Goal: Task Accomplishment & Management: Complete application form

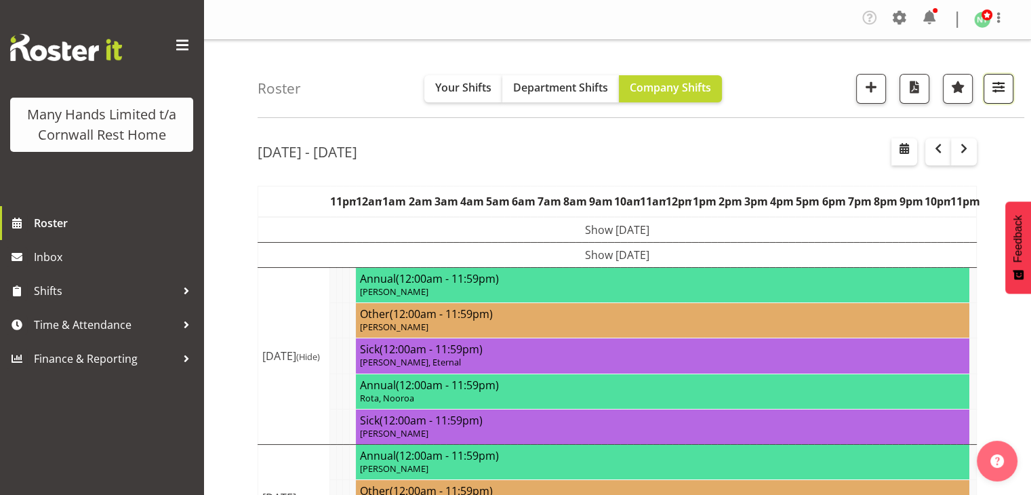
click at [1001, 90] on span "button" at bounding box center [999, 87] width 18 height 18
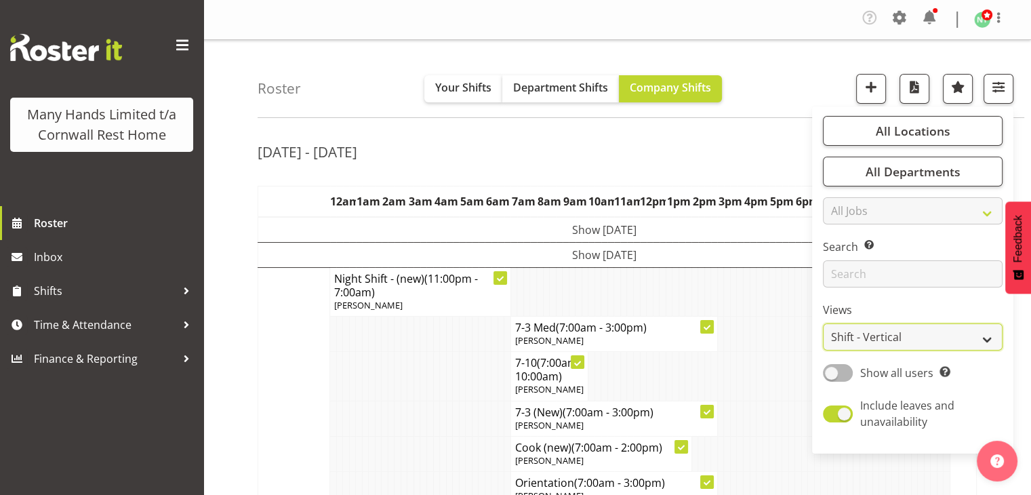
click at [981, 345] on select "Staff Role Shift - Horizontal Shift - Vertical Staff - Location" at bounding box center [913, 336] width 180 height 27
select select "staff"
click at [824, 323] on select "Staff Role Shift - Horizontal Shift - Vertical Staff - Location" at bounding box center [913, 336] width 180 height 27
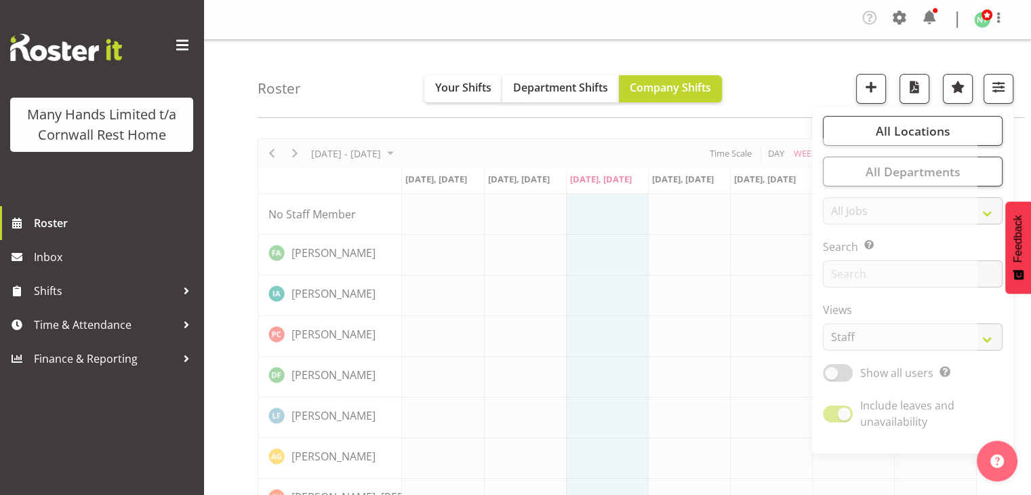
click at [787, 92] on div "Roster Your Shifts Department Shifts Company Shifts All Locations Clear Cornwal…" at bounding box center [641, 79] width 767 height 78
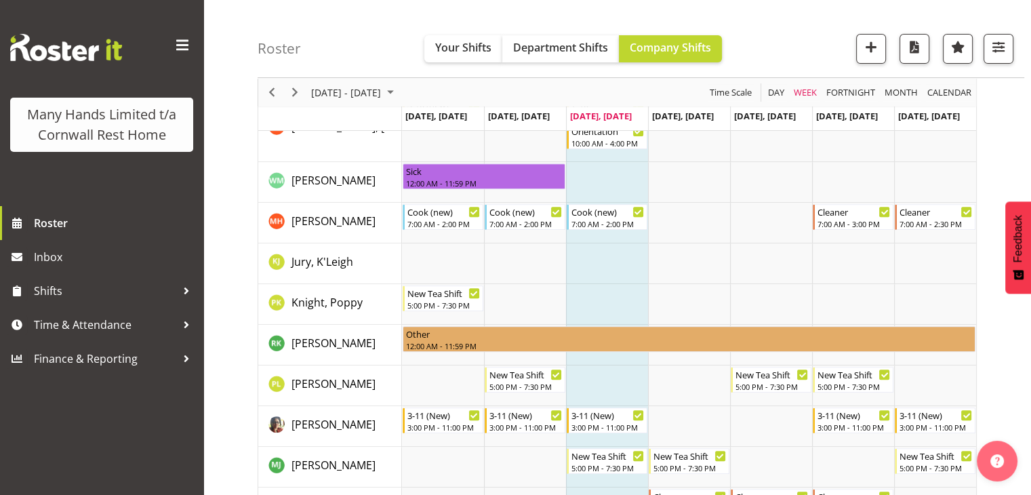
scroll to position [500, 0]
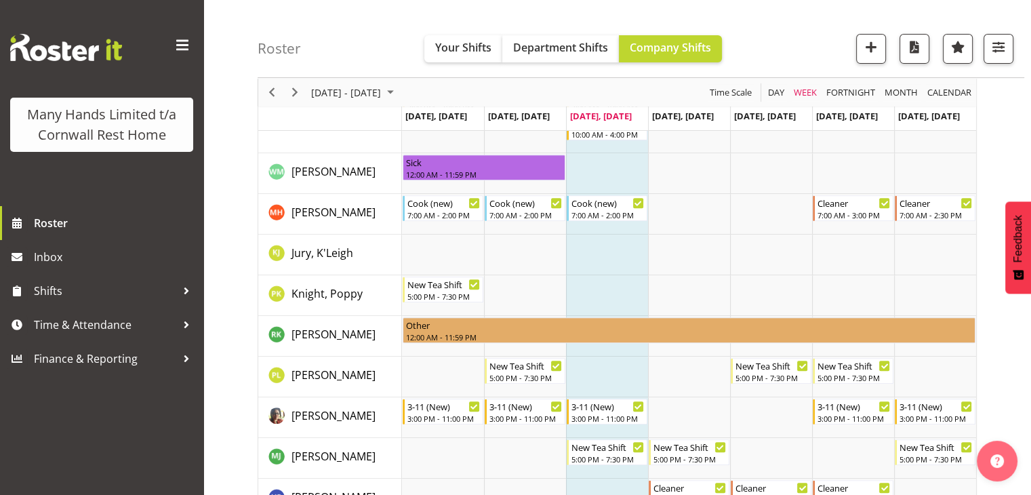
click at [1021, 234] on span "Feedback" at bounding box center [1018, 238] width 12 height 47
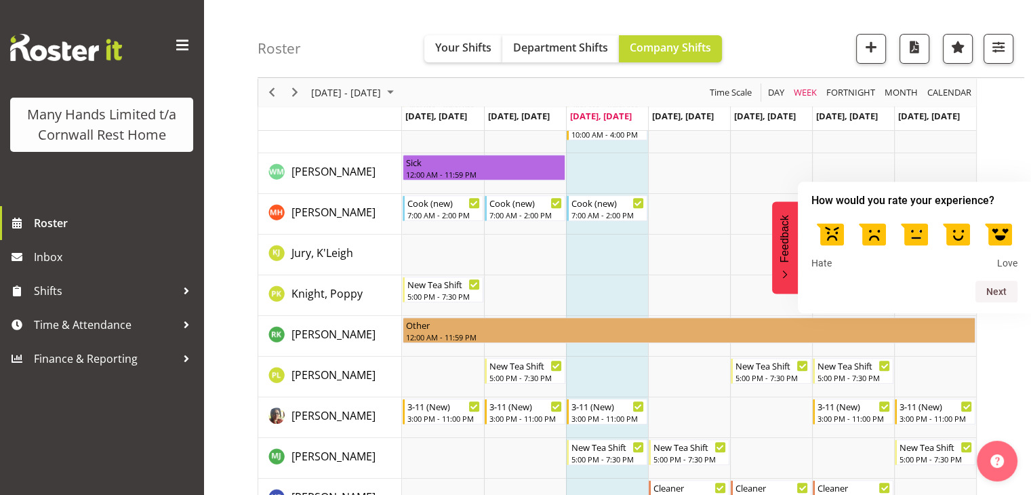
click at [1022, 238] on div "How would you rate your experience? Hate Love" at bounding box center [914, 231] width 222 height 83
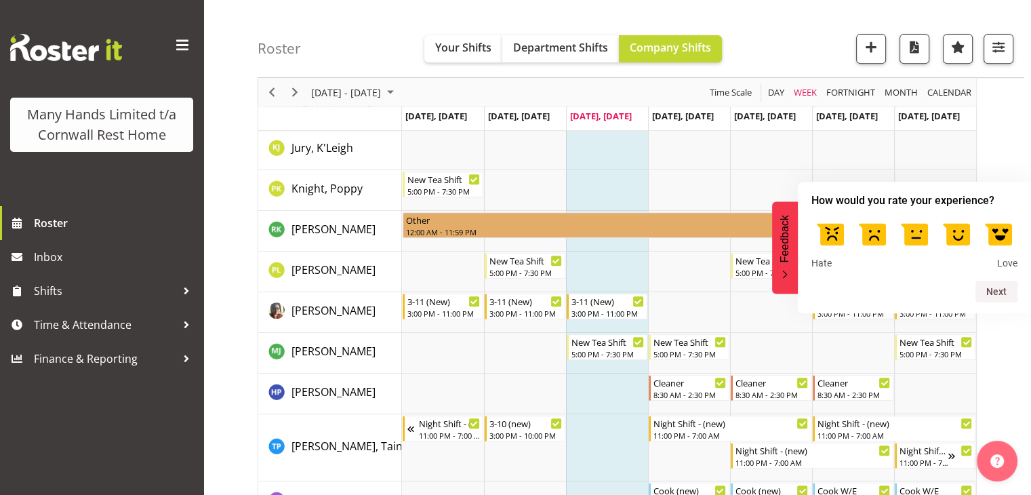
scroll to position [630, 0]
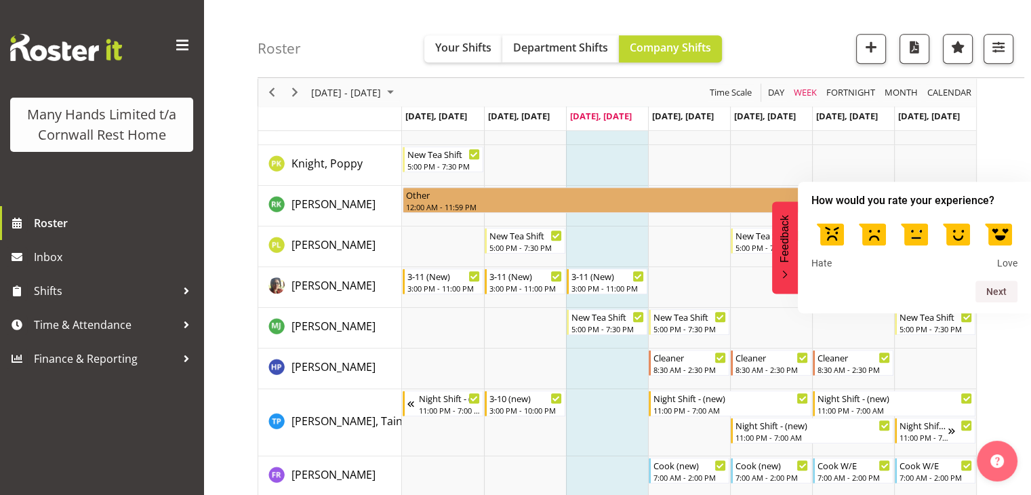
click at [957, 239] on label at bounding box center [957, 233] width 38 height 38
click at [957, 214] on input "4" at bounding box center [957, 214] width 0 height 0
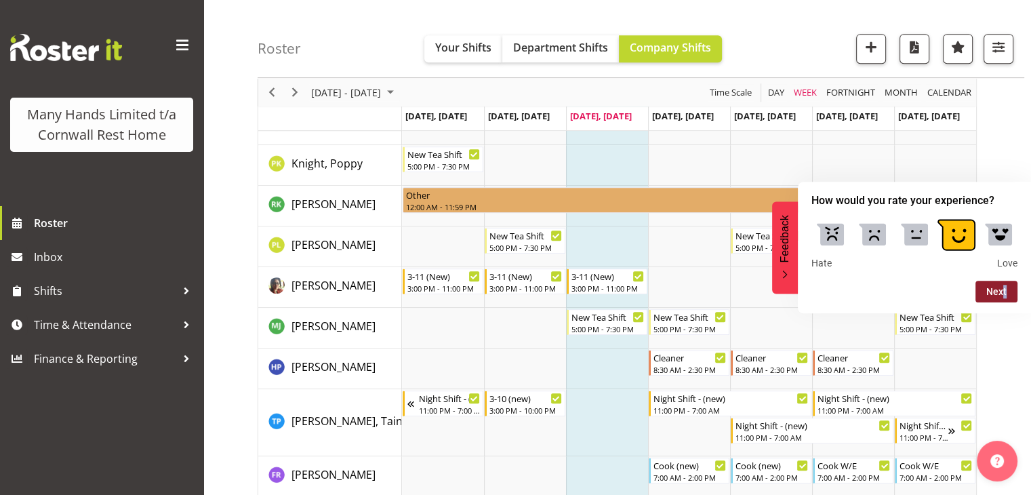
drag, startPoint x: 1012, startPoint y: 304, endPoint x: 993, endPoint y: 284, distance: 27.8
click at [993, 284] on div "How would you rate your experience? Hate Love Next" at bounding box center [914, 248] width 233 height 132
click at [994, 296] on button "Next" at bounding box center [997, 292] width 42 height 22
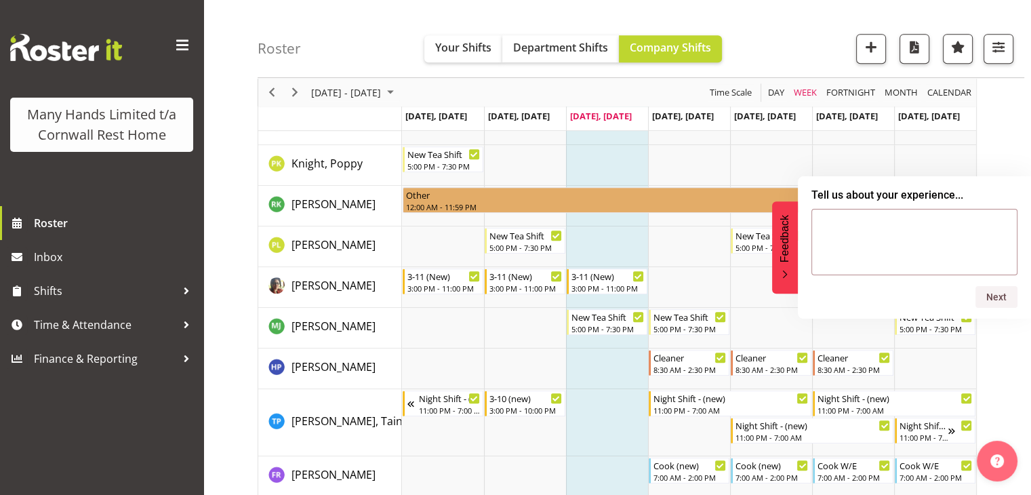
scroll to position [197, 0]
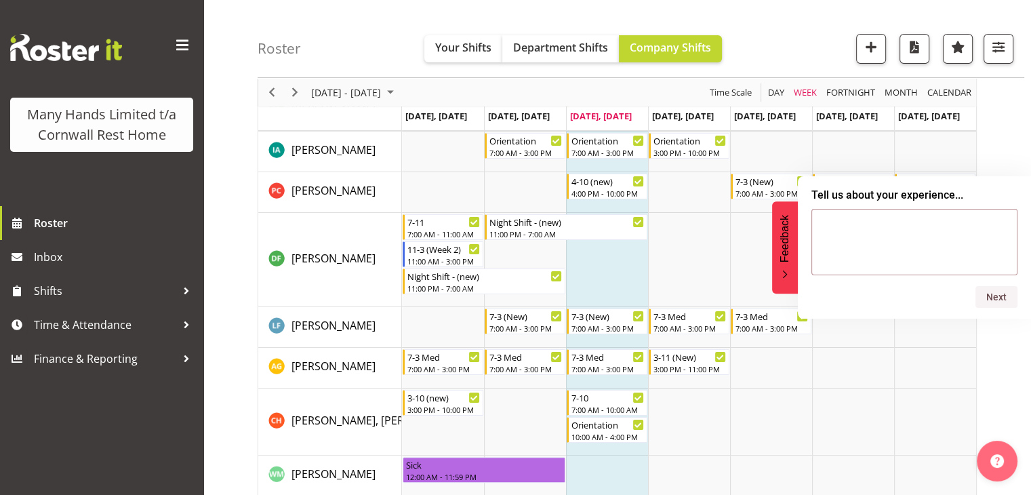
click at [776, 271] on button "Feedback" at bounding box center [785, 247] width 26 height 92
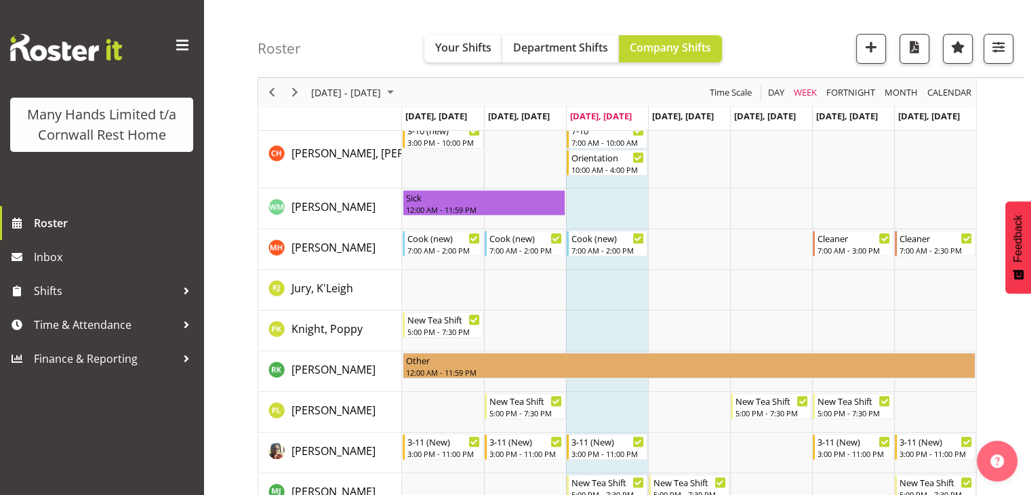
scroll to position [462, 0]
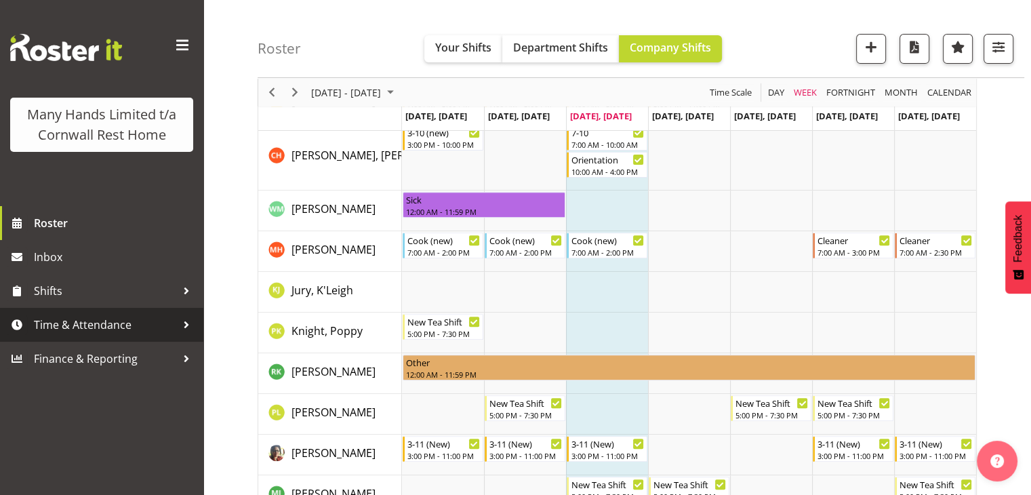
click at [121, 327] on span "Time & Attendance" at bounding box center [105, 325] width 142 height 20
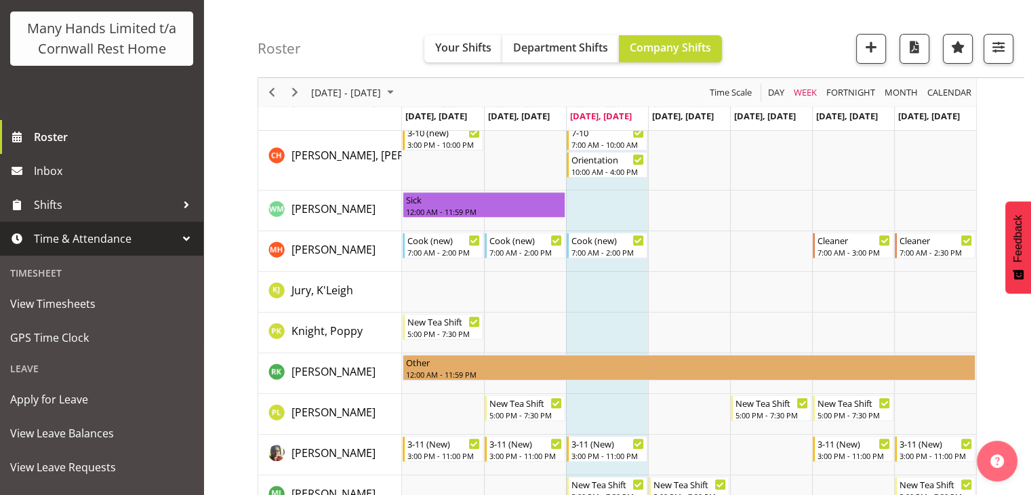
scroll to position [98, 0]
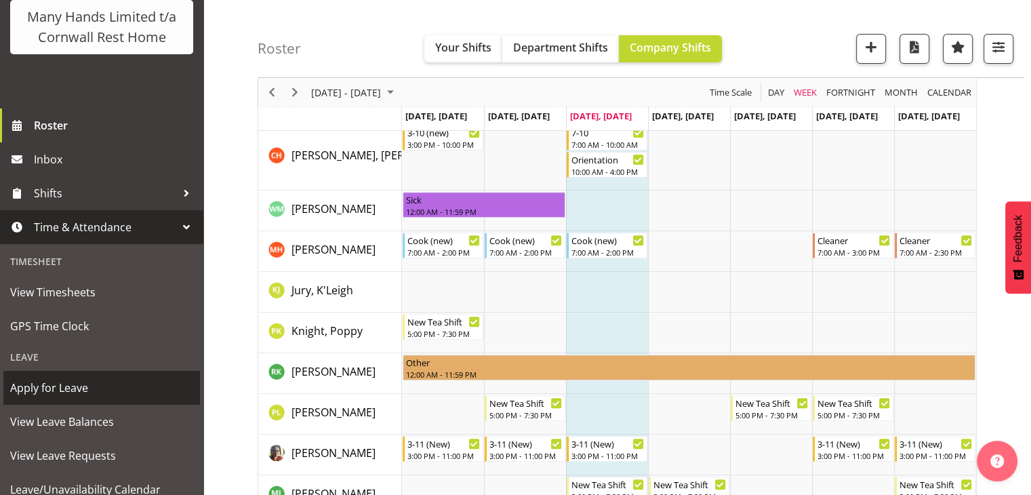
click at [55, 398] on span "Apply for Leave" at bounding box center [101, 388] width 183 height 20
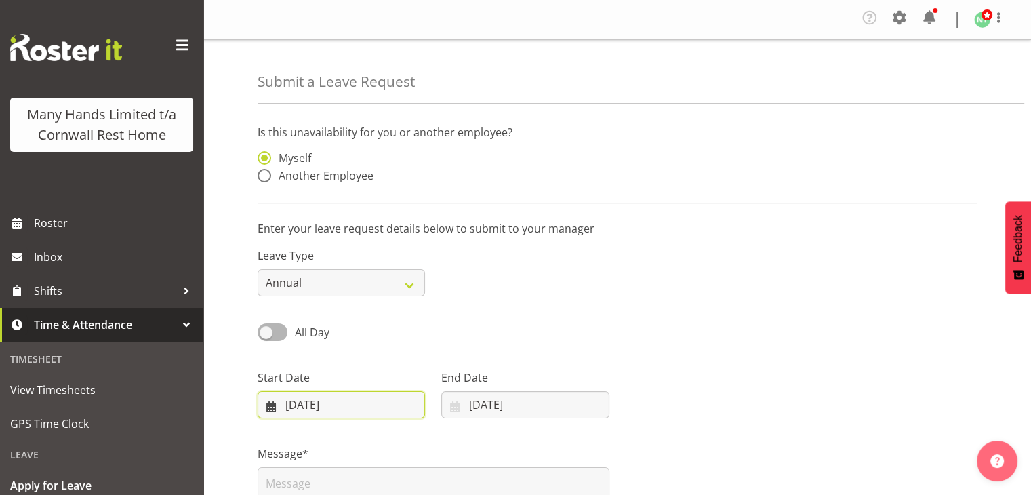
click at [408, 411] on input "[DATE]" at bounding box center [341, 404] width 167 height 27
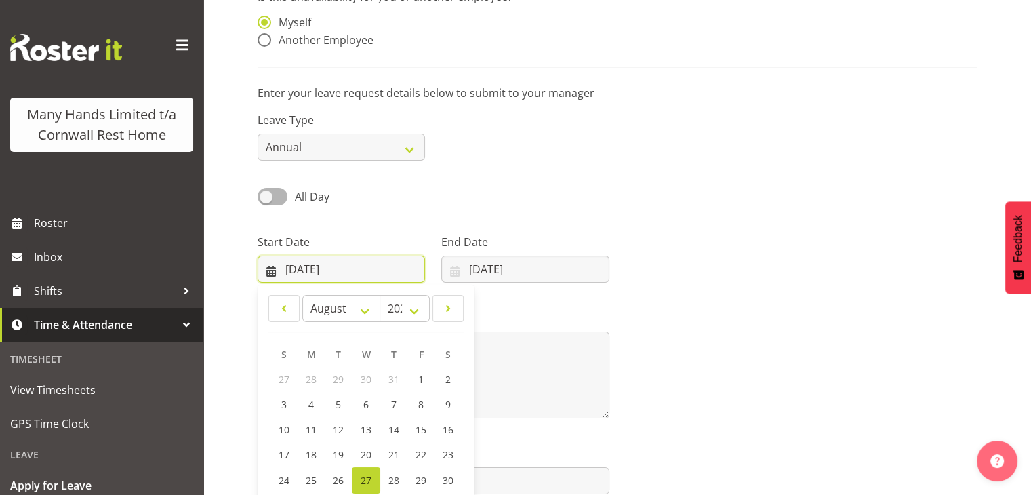
scroll to position [205, 0]
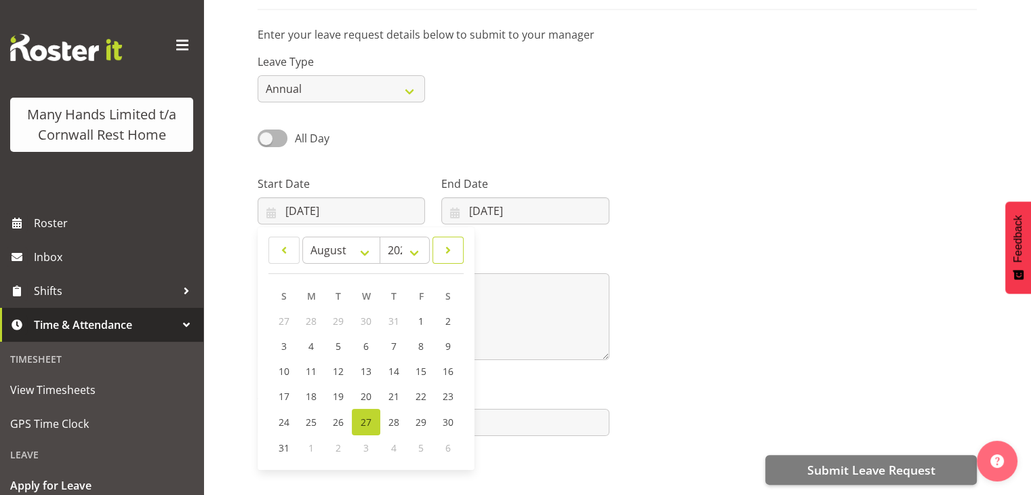
click at [445, 242] on span at bounding box center [448, 250] width 14 height 16
select select "8"
click at [309, 391] on span "22" at bounding box center [311, 396] width 11 height 13
type input "[DATE]"
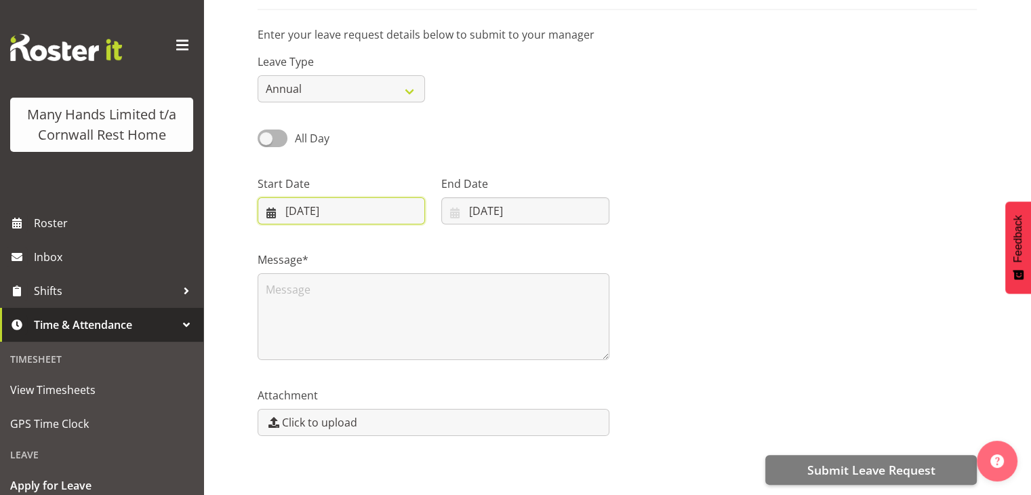
click at [395, 199] on input "22/09/2025" at bounding box center [341, 210] width 167 height 27
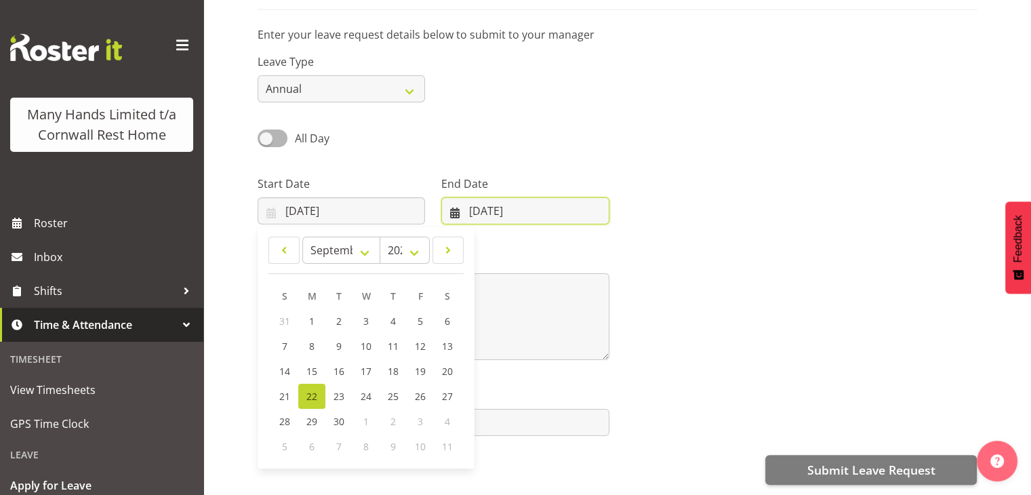
click at [496, 202] on input "27/08/2025" at bounding box center [524, 210] width 167 height 27
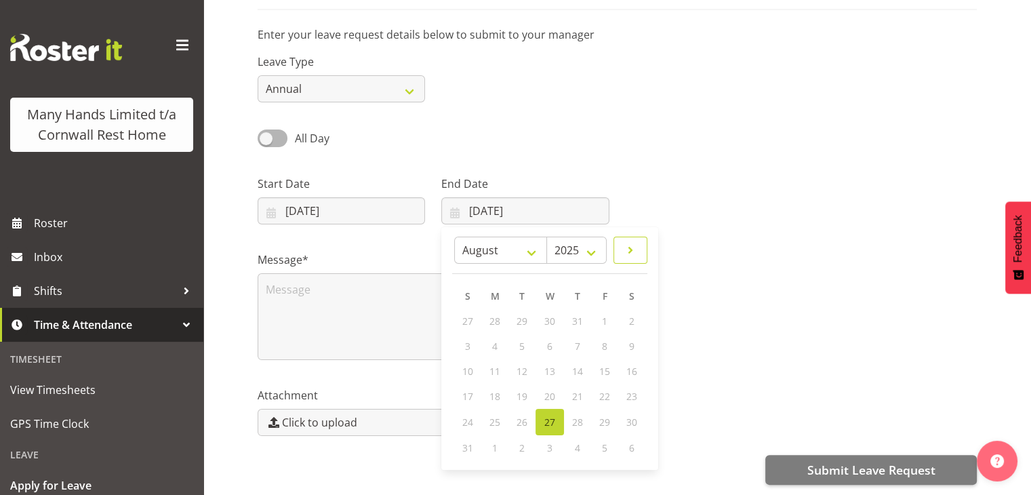
click at [632, 242] on span at bounding box center [630, 250] width 16 height 16
select select "8"
click at [527, 390] on span "23" at bounding box center [522, 396] width 11 height 13
type input "23/09/2025"
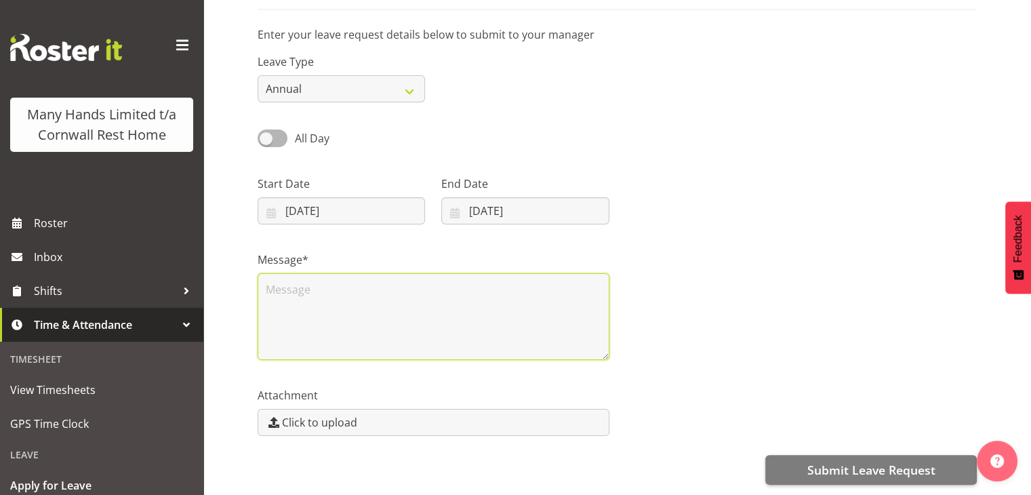
click at [384, 334] on textarea at bounding box center [434, 316] width 352 height 87
type textarea "Family event"
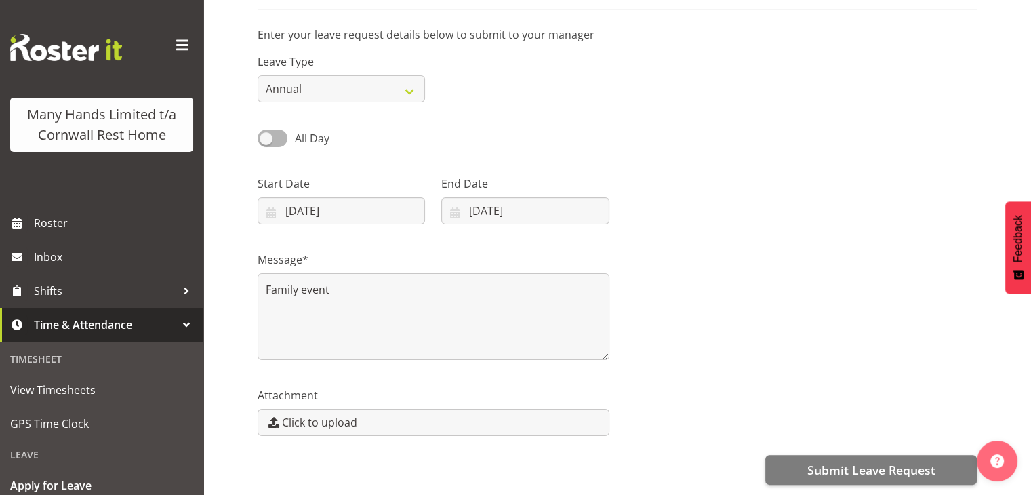
click at [733, 302] on div "Message* Family event" at bounding box center [618, 301] width 736 height 136
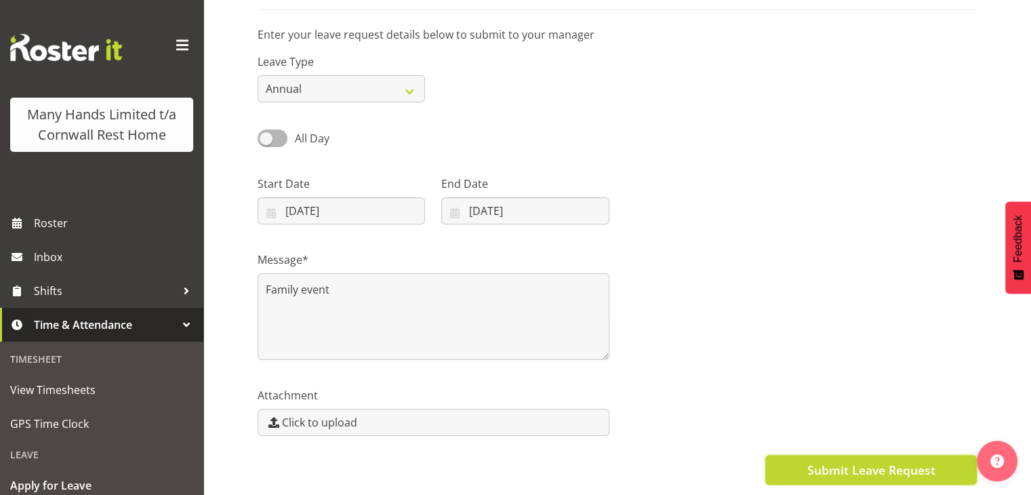
click at [871, 461] on span "Submit Leave Request" at bounding box center [871, 470] width 128 height 18
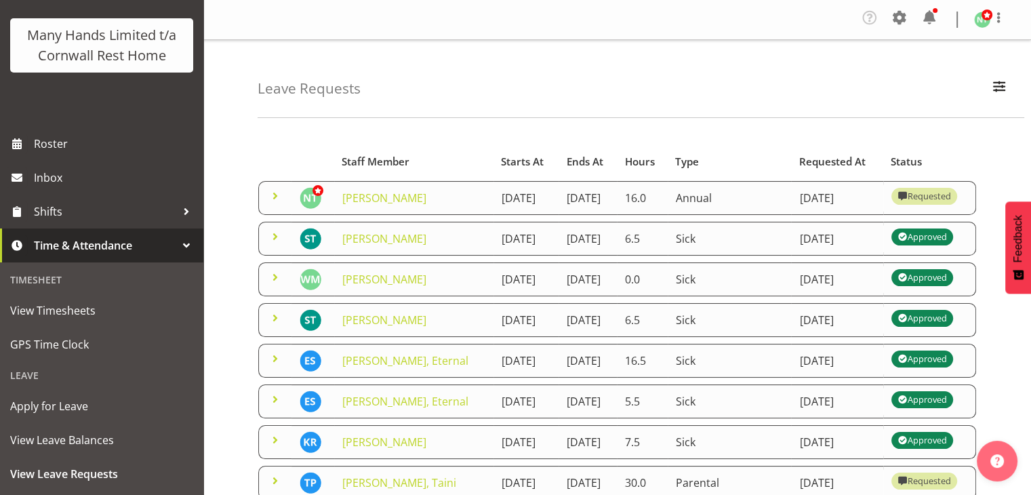
scroll to position [121, 0]
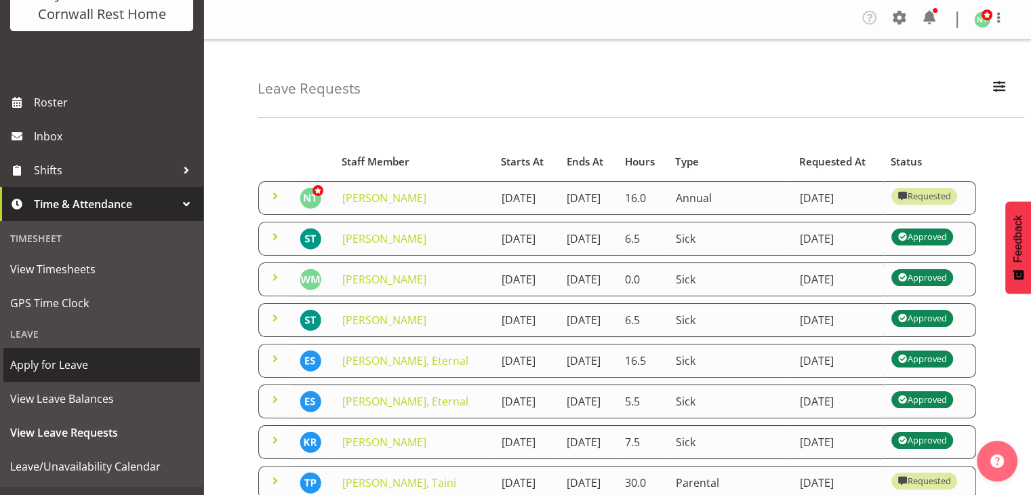
click at [98, 375] on span "Apply for Leave" at bounding box center [101, 365] width 183 height 20
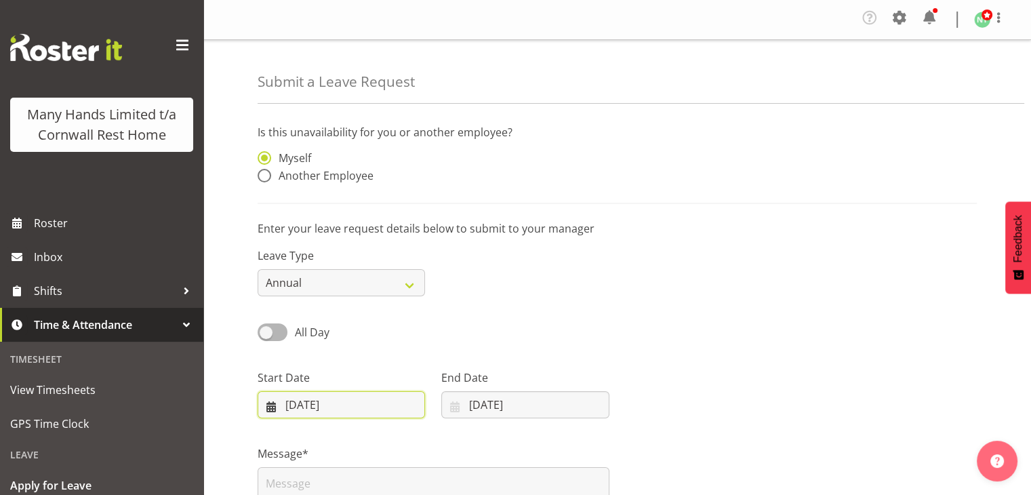
click at [410, 414] on input "[DATE]" at bounding box center [341, 404] width 167 height 27
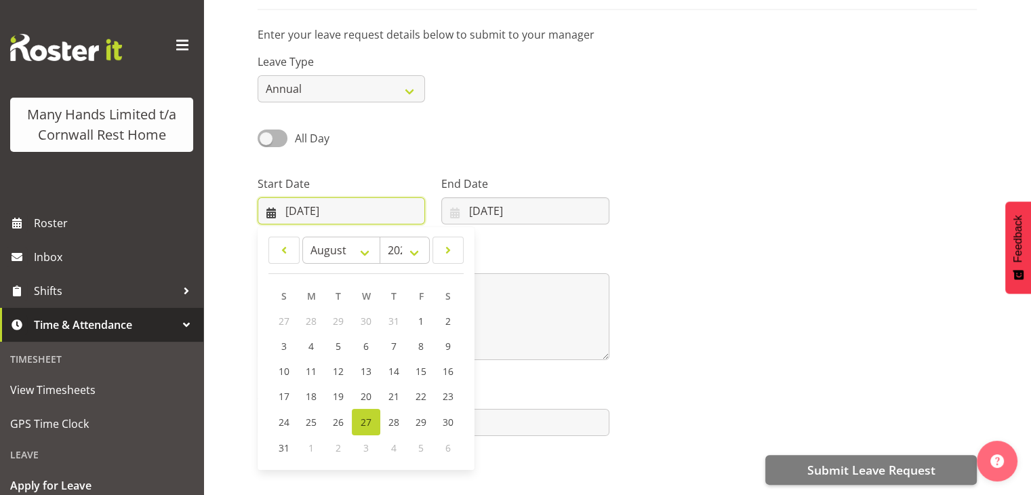
scroll to position [205, 0]
click at [445, 242] on span at bounding box center [448, 250] width 14 height 16
select select "8"
click at [397, 309] on link "4" at bounding box center [393, 321] width 27 height 25
type input "04/09/2025"
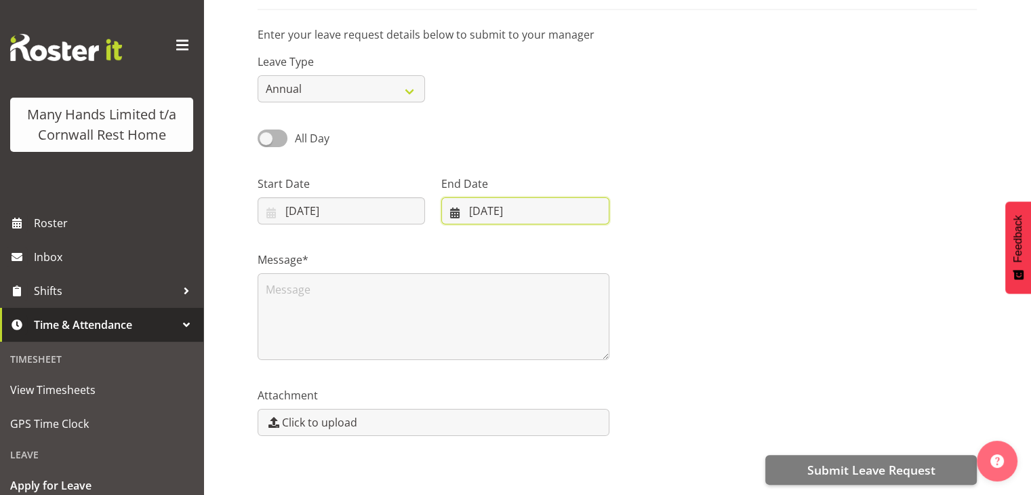
click at [536, 201] on input "[DATE]" at bounding box center [524, 210] width 167 height 27
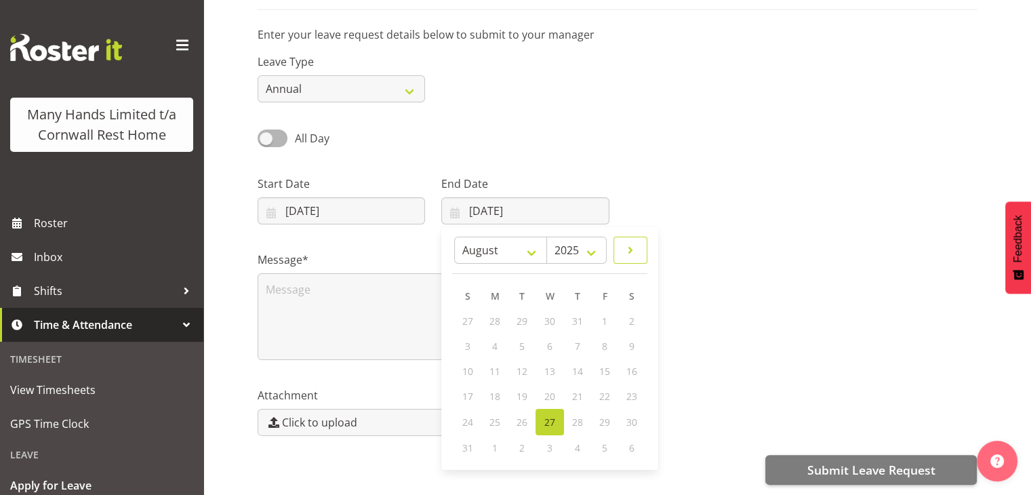
click at [633, 242] on span at bounding box center [630, 250] width 16 height 16
select select "8"
click at [575, 315] on span "4" at bounding box center [576, 321] width 5 height 13
type input "04/09/2025"
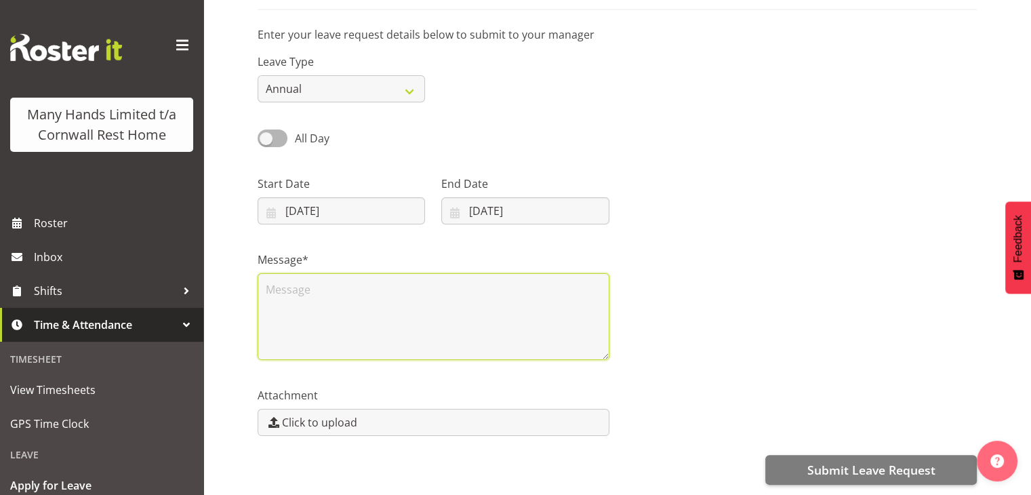
click at [437, 310] on textarea at bounding box center [434, 316] width 352 height 87
click at [353, 290] on textarea at bounding box center [434, 316] width 352 height 87
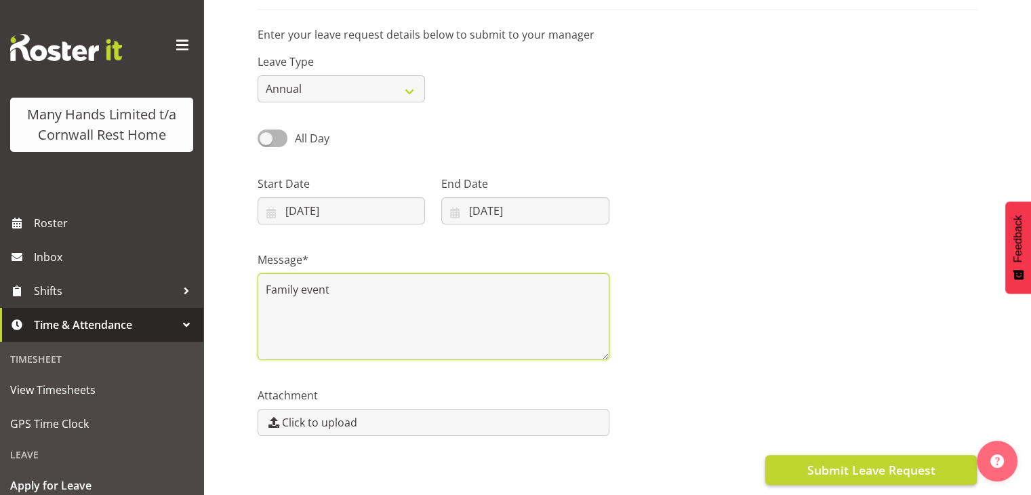
type textarea "Family event"
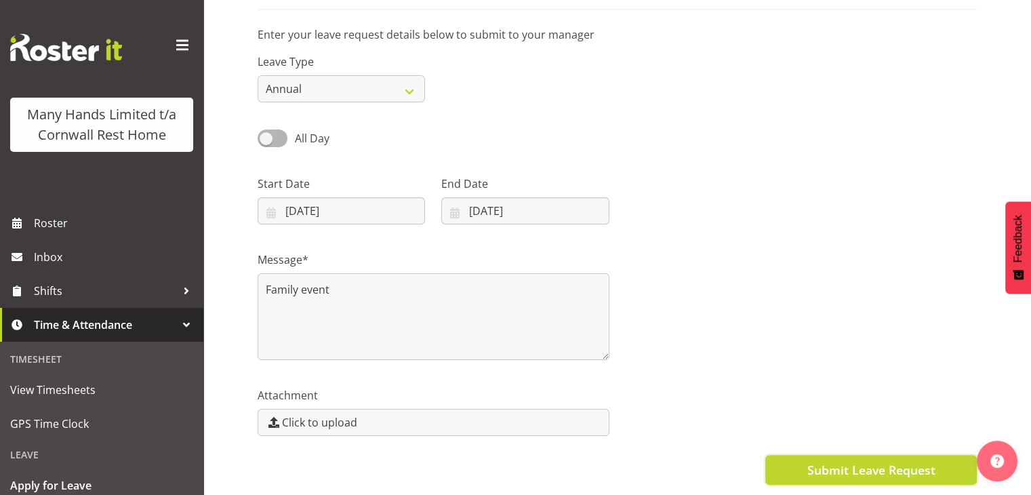
click at [805, 455] on button "Submit Leave Request" at bounding box center [872, 470] width 212 height 30
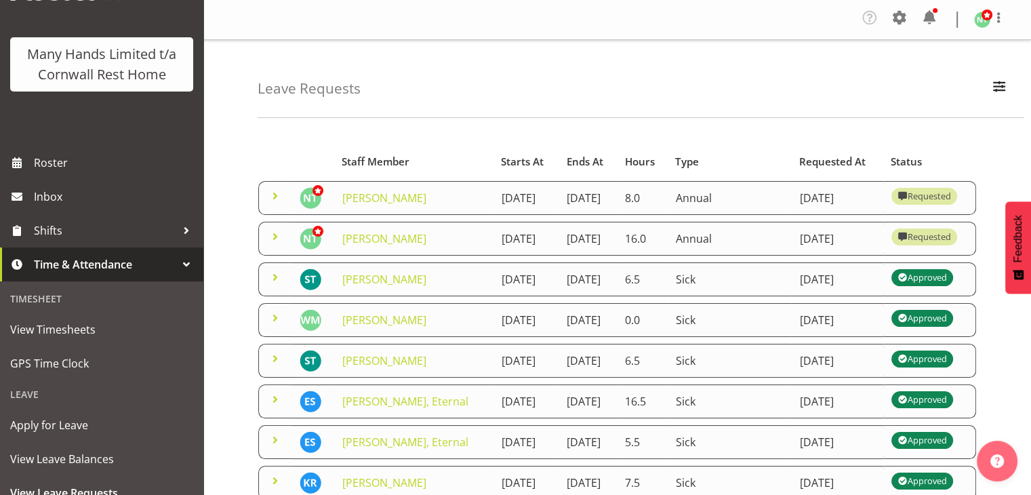
scroll to position [71, 0]
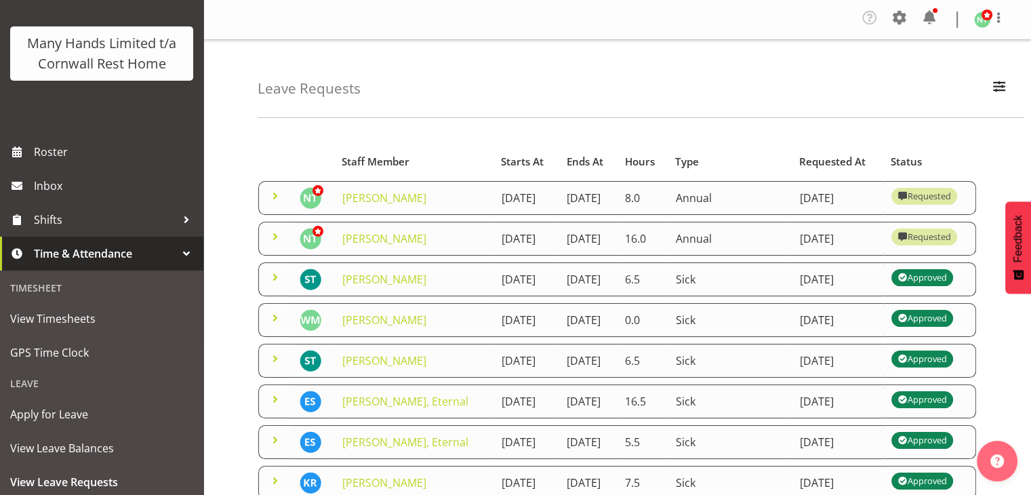
click at [880, 256] on td "[DATE]" at bounding box center [837, 239] width 92 height 34
click at [494, 253] on td "[DATE]" at bounding box center [526, 239] width 65 height 34
click at [274, 245] on span at bounding box center [275, 237] width 16 height 16
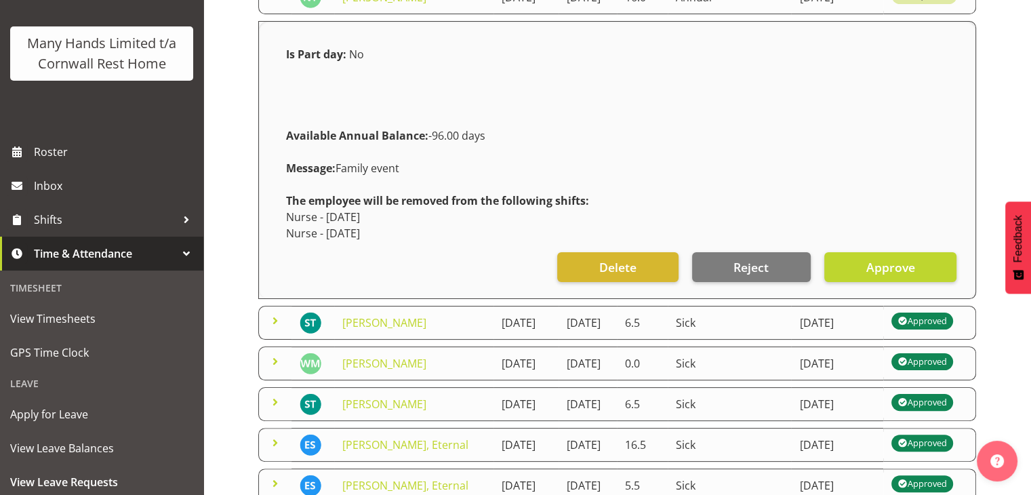
scroll to position [244, 0]
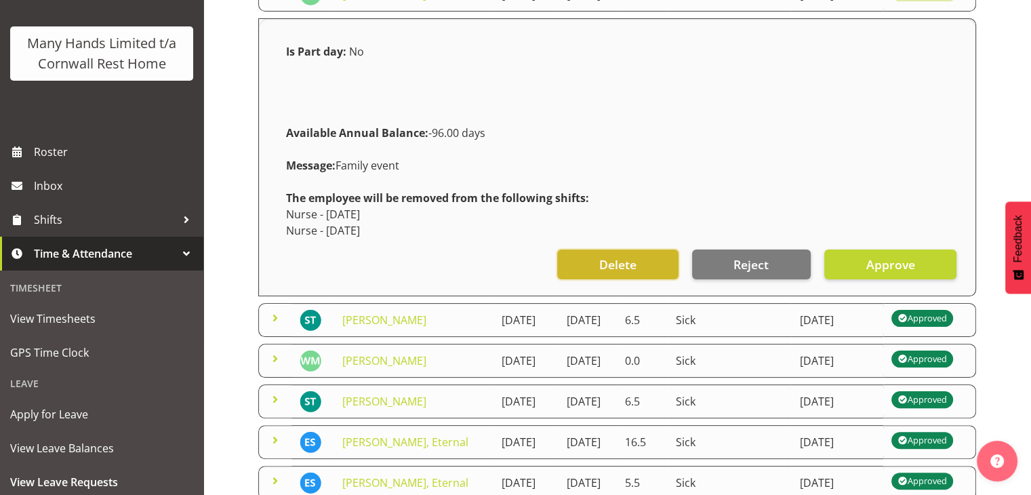
click at [619, 273] on span "Delete" at bounding box center [617, 265] width 37 height 18
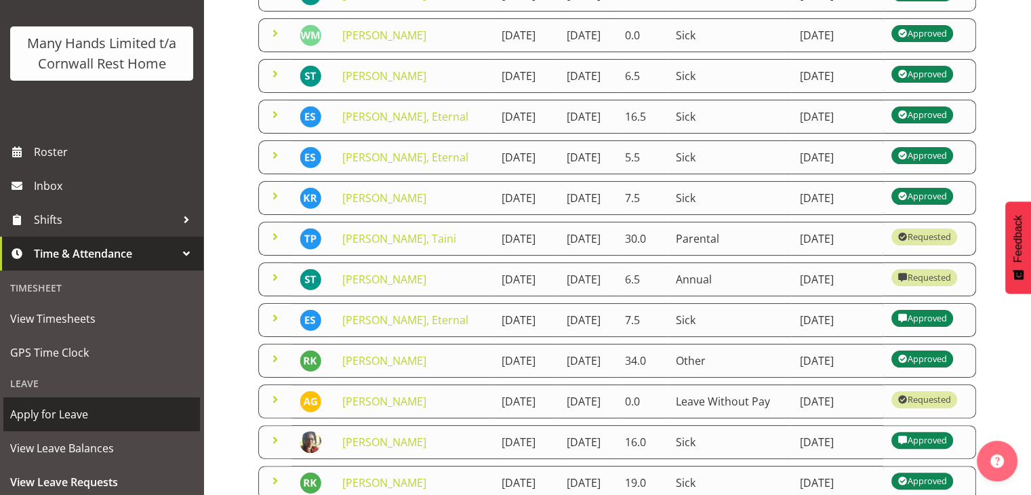
click at [50, 424] on span "Apply for Leave" at bounding box center [101, 414] width 183 height 20
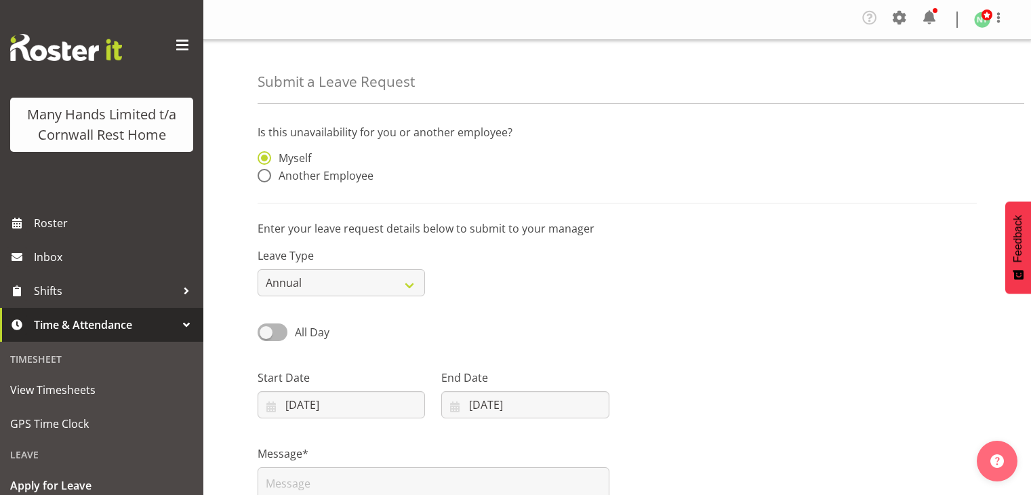
select select "7"
select select "2025"
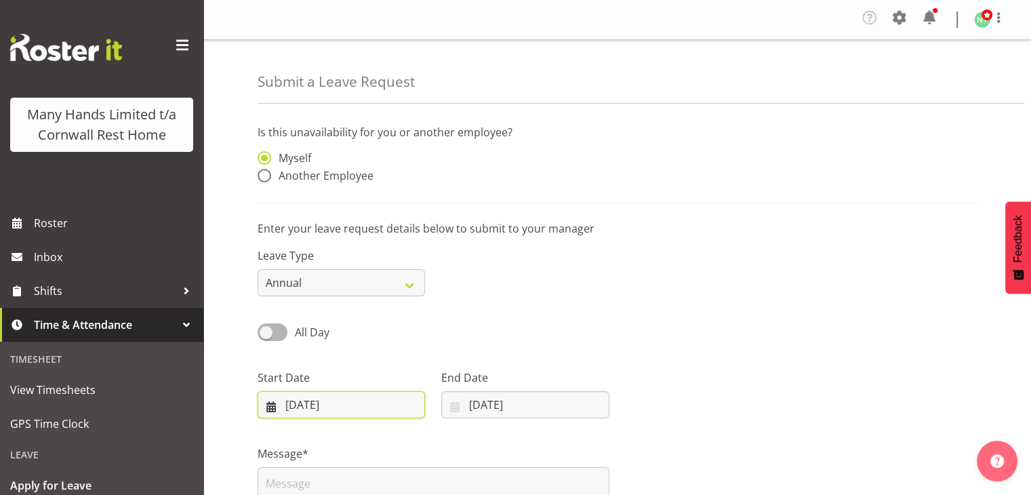
click at [421, 402] on input "27/08/2025" at bounding box center [341, 404] width 167 height 27
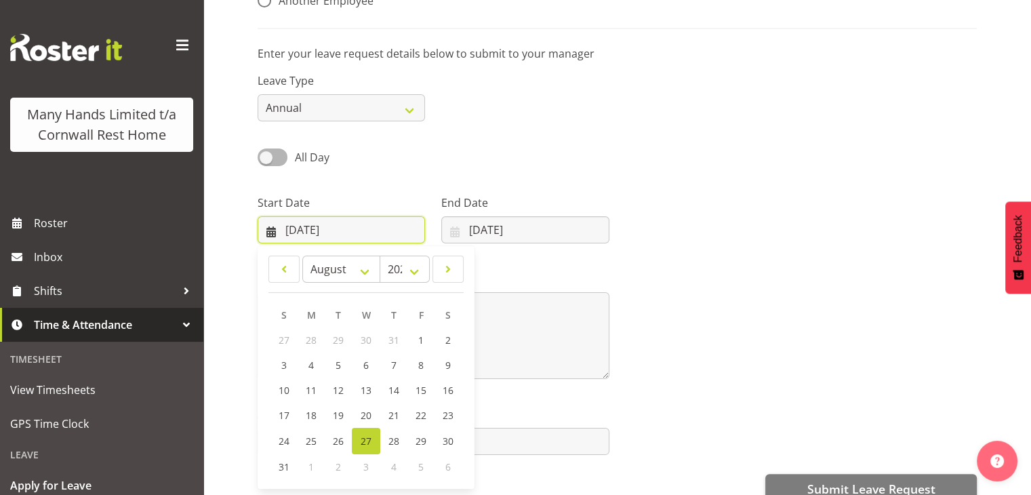
scroll to position [187, 0]
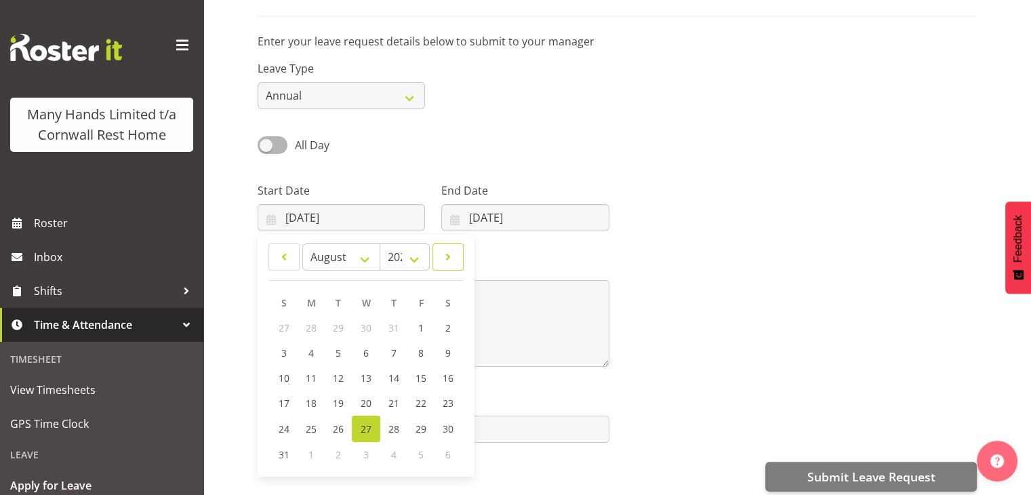
click at [447, 260] on span at bounding box center [448, 257] width 14 height 16
select select "8"
click at [302, 399] on link "22" at bounding box center [311, 403] width 27 height 25
type input "22/09/2025"
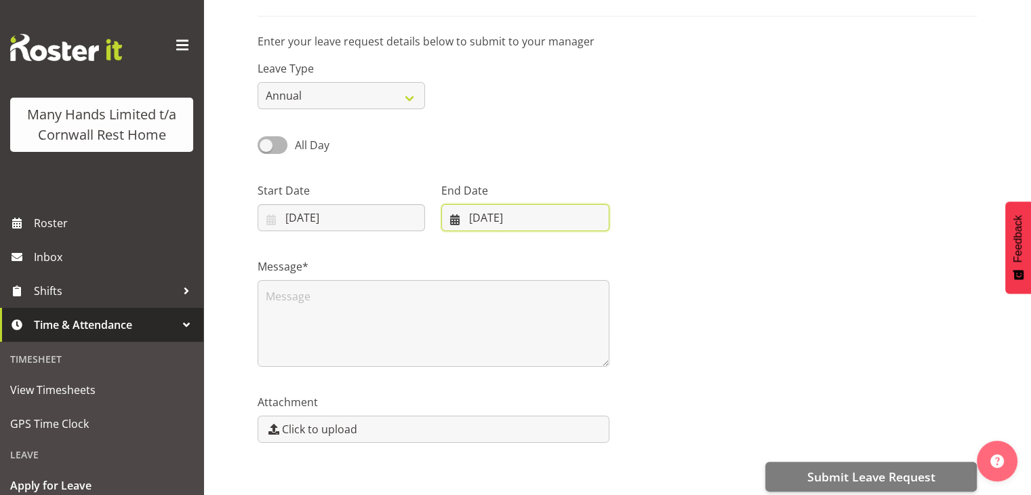
click at [534, 219] on input "27/08/2025" at bounding box center [524, 217] width 167 height 27
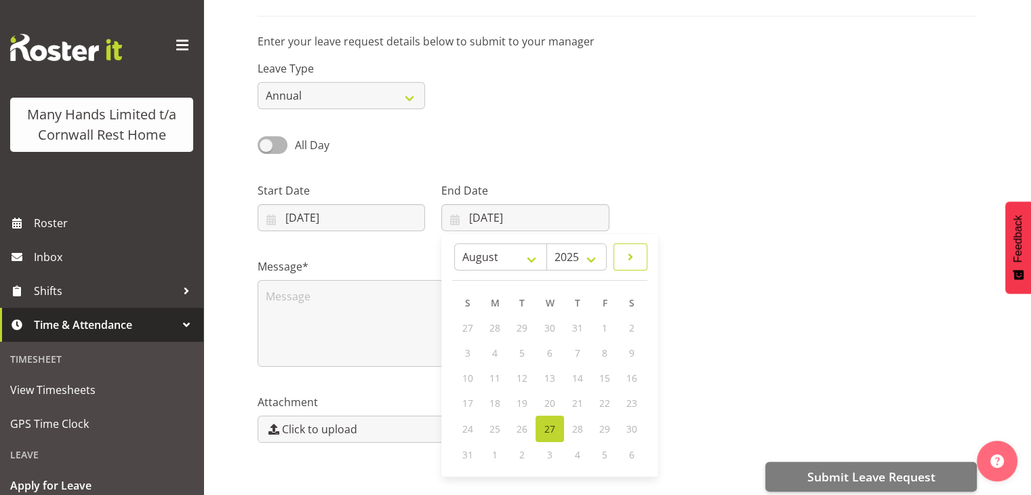
click at [634, 258] on span at bounding box center [630, 257] width 16 height 16
select select "8"
click at [493, 400] on span "22" at bounding box center [495, 403] width 11 height 13
type input "22/09/2025"
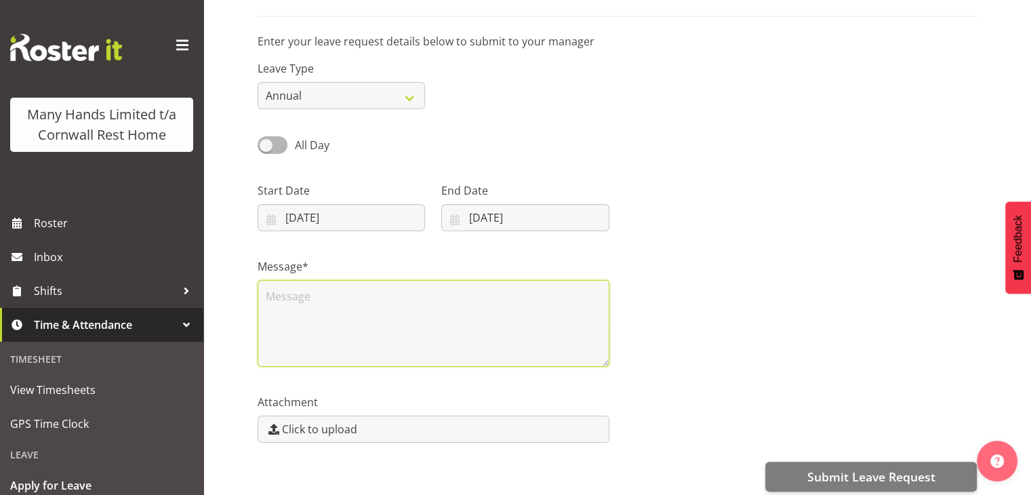
click at [404, 332] on textarea at bounding box center [434, 323] width 352 height 87
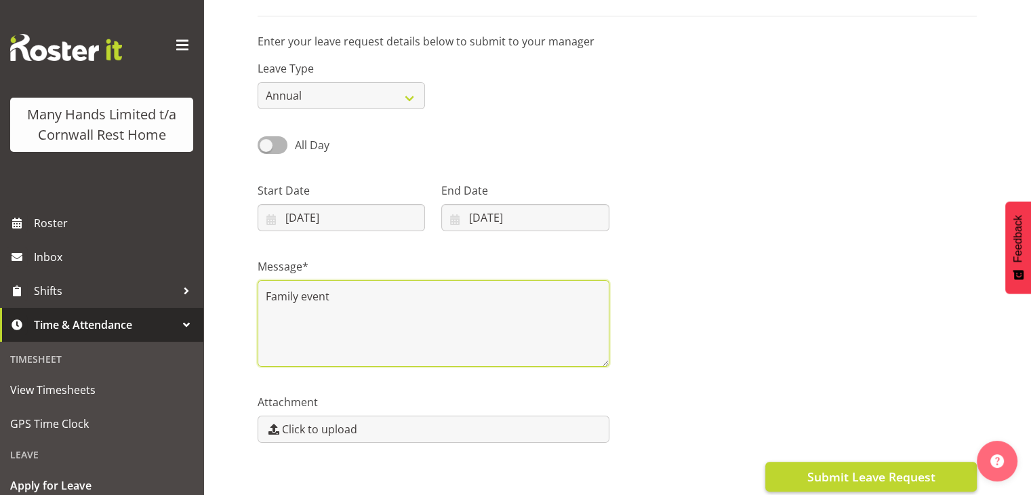
type textarea "Family event"
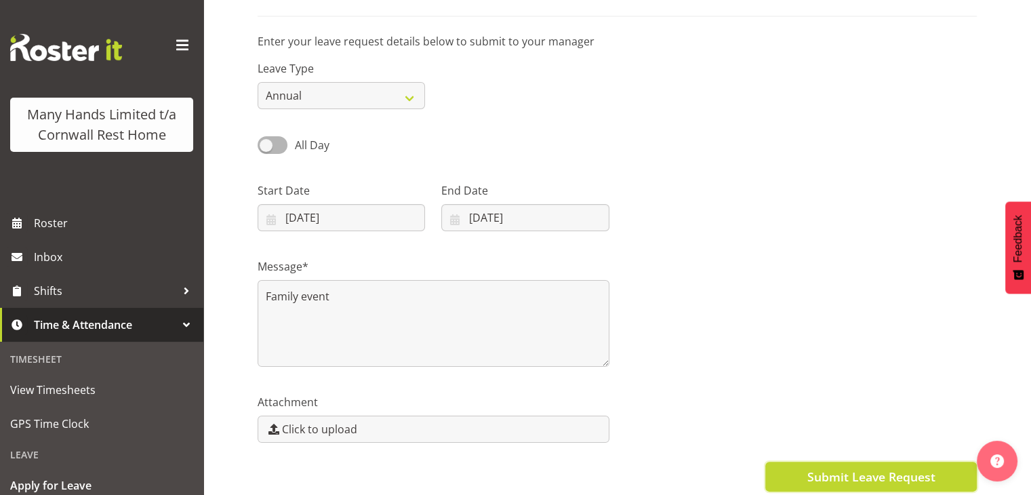
click at [879, 464] on button "Submit Leave Request" at bounding box center [872, 477] width 212 height 30
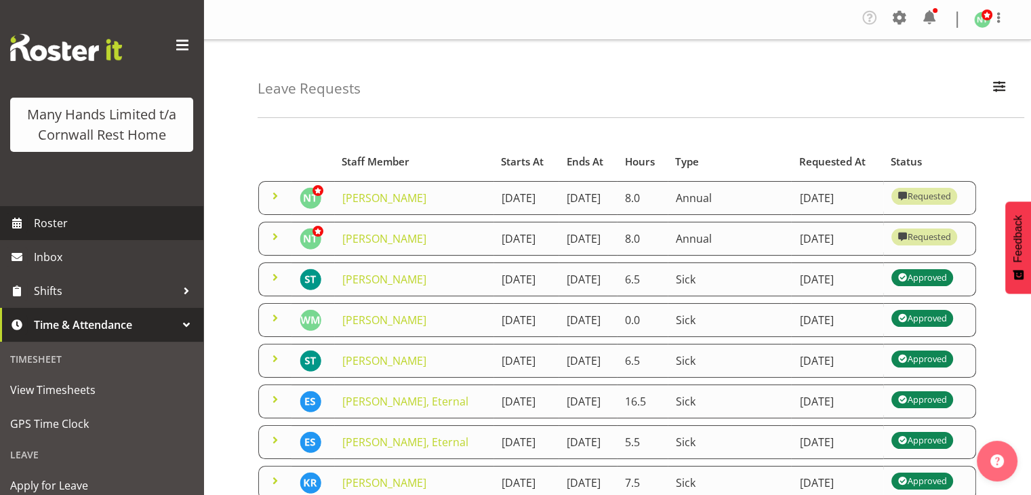
click at [112, 233] on span "Roster" at bounding box center [115, 223] width 163 height 20
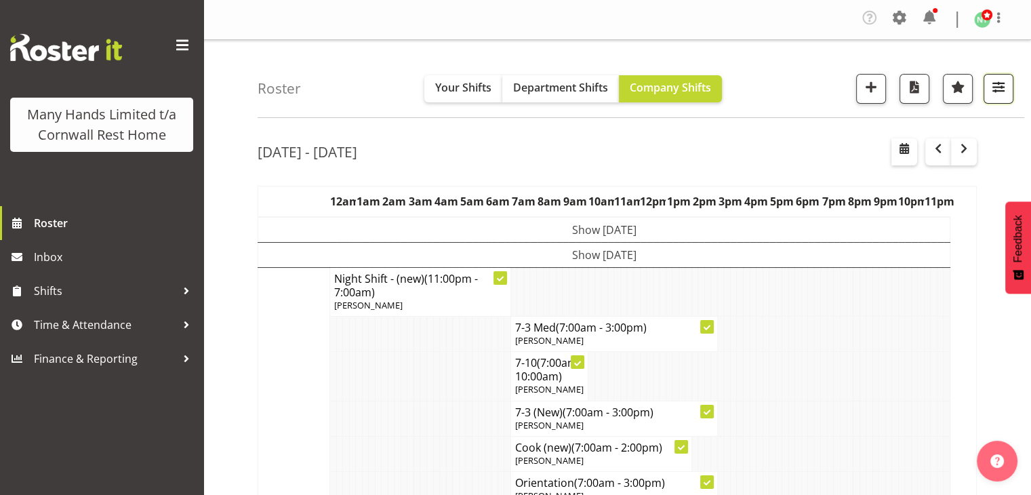
click at [1001, 95] on span "button" at bounding box center [999, 87] width 18 height 18
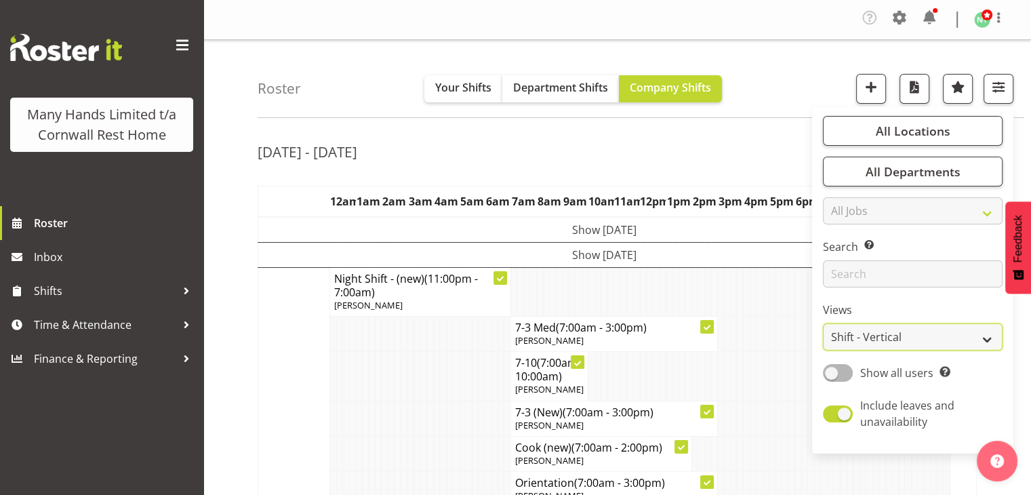
click at [980, 334] on select "Staff Role Shift - Horizontal Shift - Vertical Staff - Location" at bounding box center [913, 336] width 180 height 27
select select "staff"
click at [824, 323] on select "Staff Role Shift - Horizontal Shift - Vertical Staff - Location" at bounding box center [913, 336] width 180 height 27
